Goal: Information Seeking & Learning: Learn about a topic

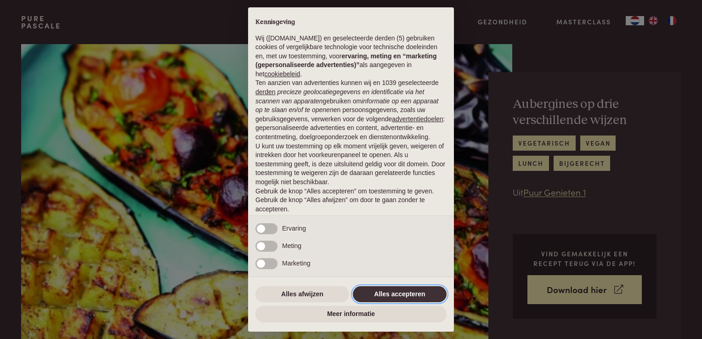
click at [423, 297] on button "Alles accepteren" at bounding box center [400, 294] width 94 height 17
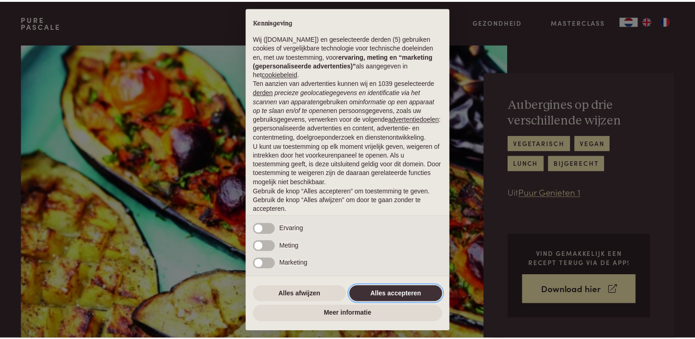
scroll to position [30, 0]
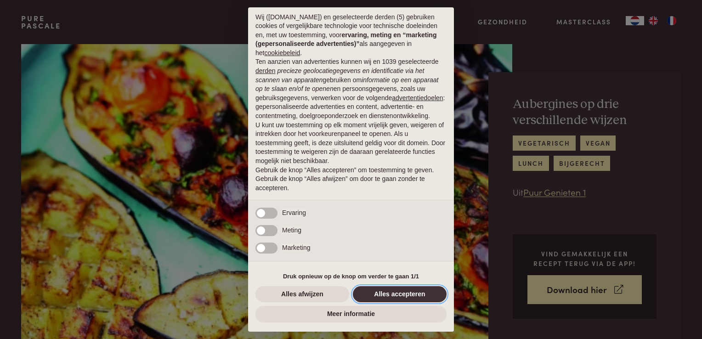
click at [410, 290] on button "Alles accepteren" at bounding box center [400, 294] width 94 height 17
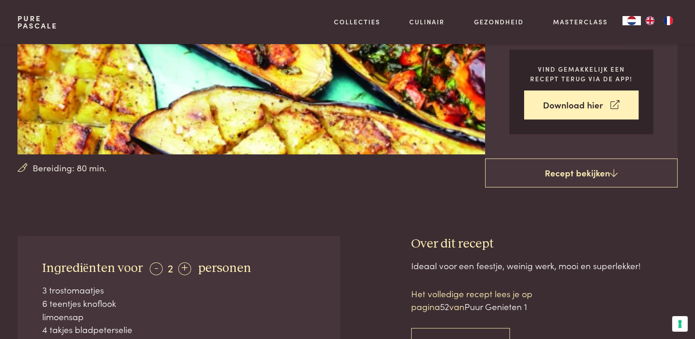
scroll to position [0, 0]
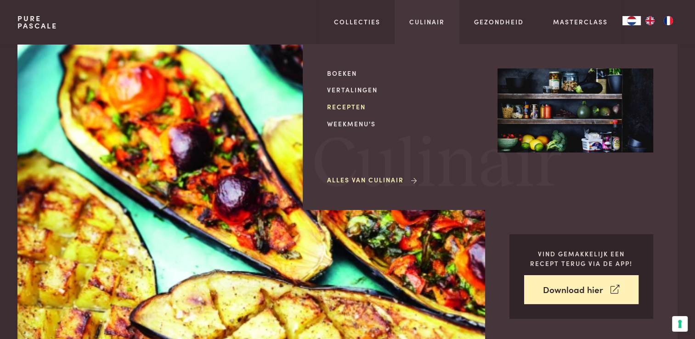
click at [357, 104] on link "Recepten" at bounding box center [405, 107] width 156 height 10
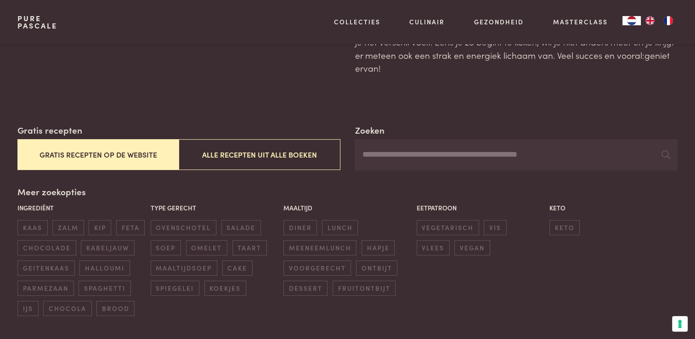
scroll to position [91, 0]
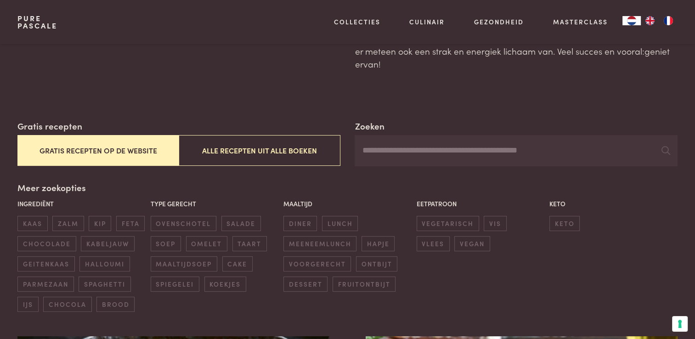
click at [464, 146] on input "Zoeken" at bounding box center [516, 150] width 323 height 31
type input "*********"
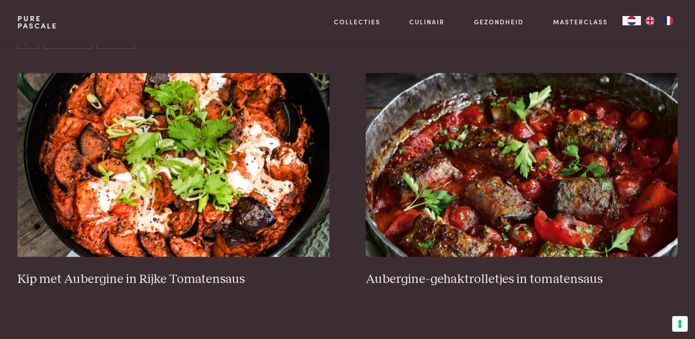
scroll to position [370, 0]
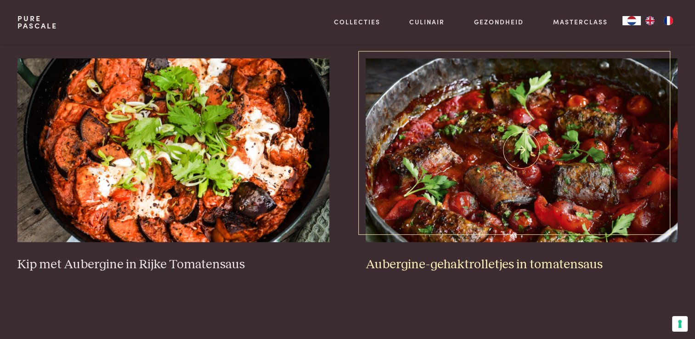
click at [474, 180] on img at bounding box center [522, 150] width 312 height 184
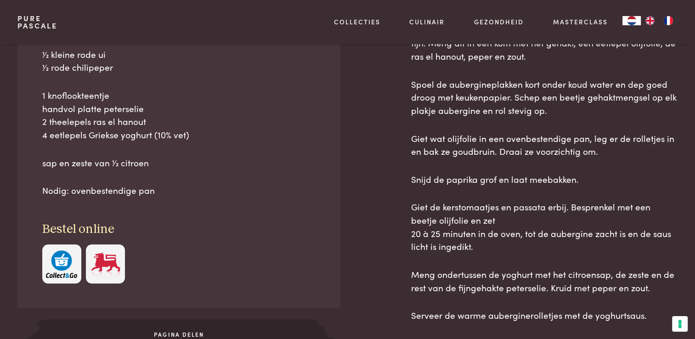
scroll to position [666, 0]
